Goal: Task Accomplishment & Management: Use online tool/utility

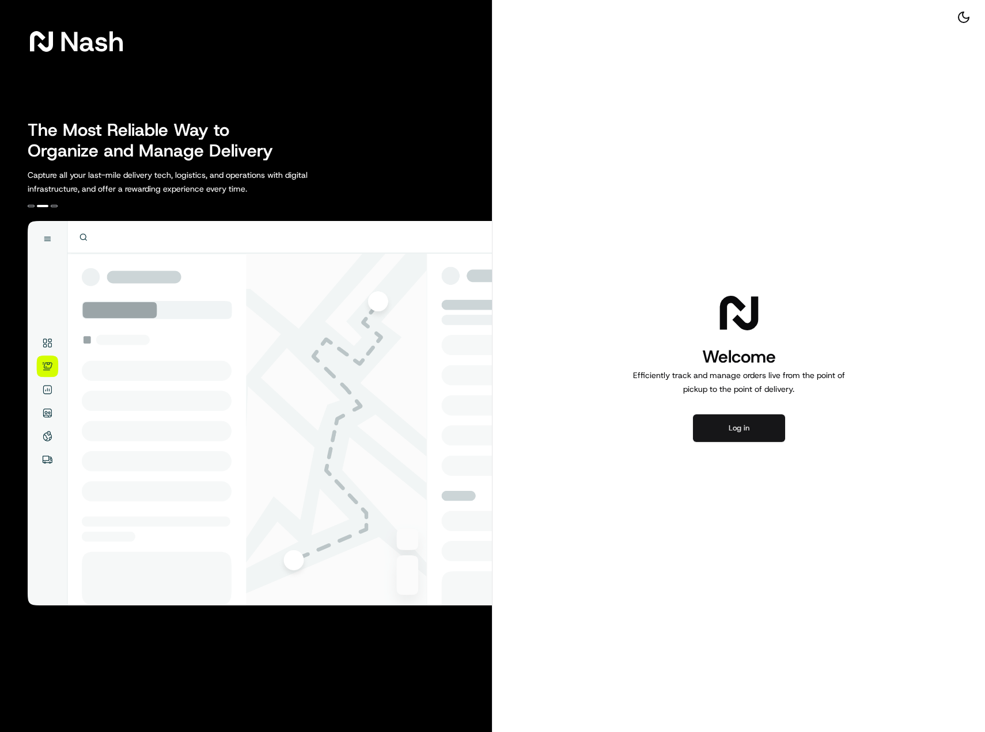
click at [776, 418] on button "Log in" at bounding box center [739, 429] width 92 height 28
